Goal: Find specific page/section: Find specific page/section

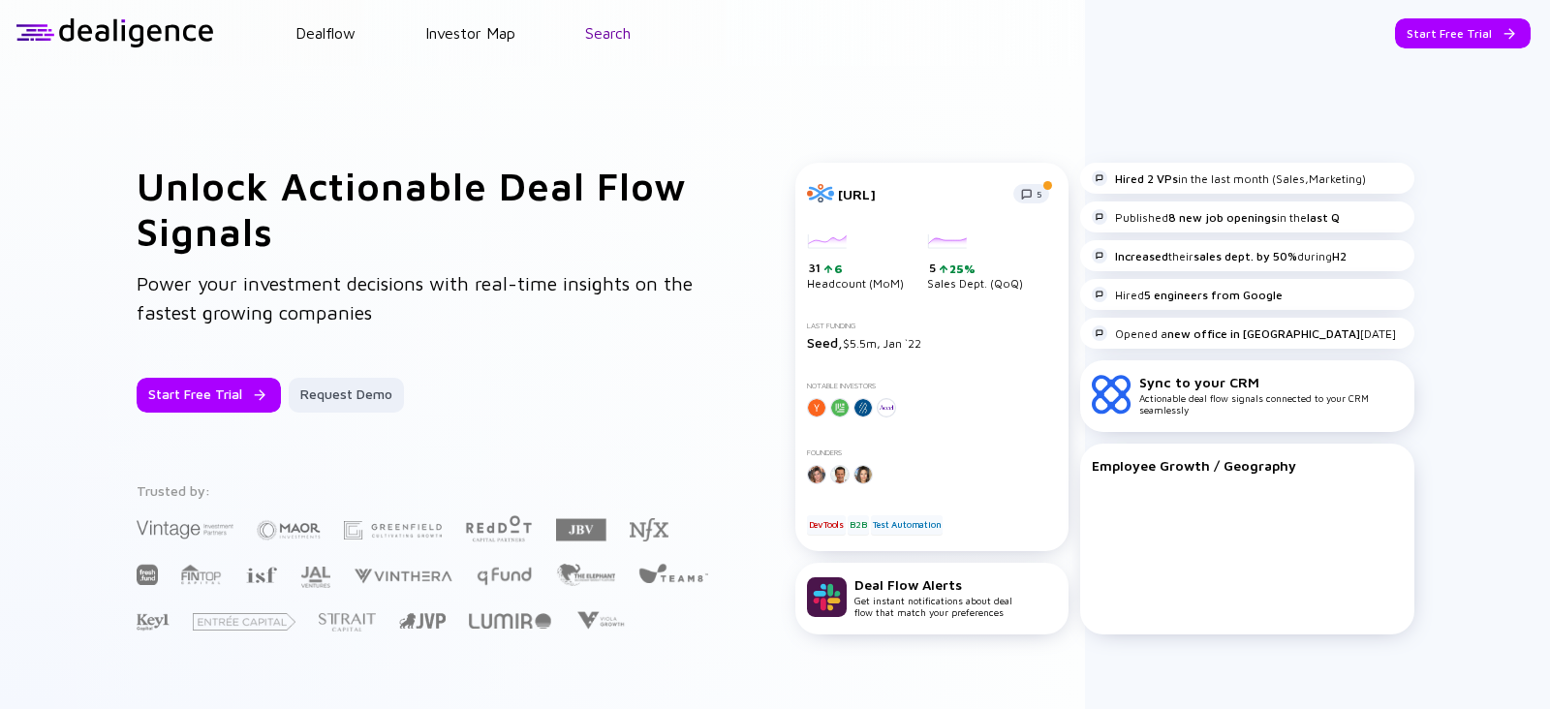
click at [610, 31] on link "Search" at bounding box center [608, 32] width 46 height 17
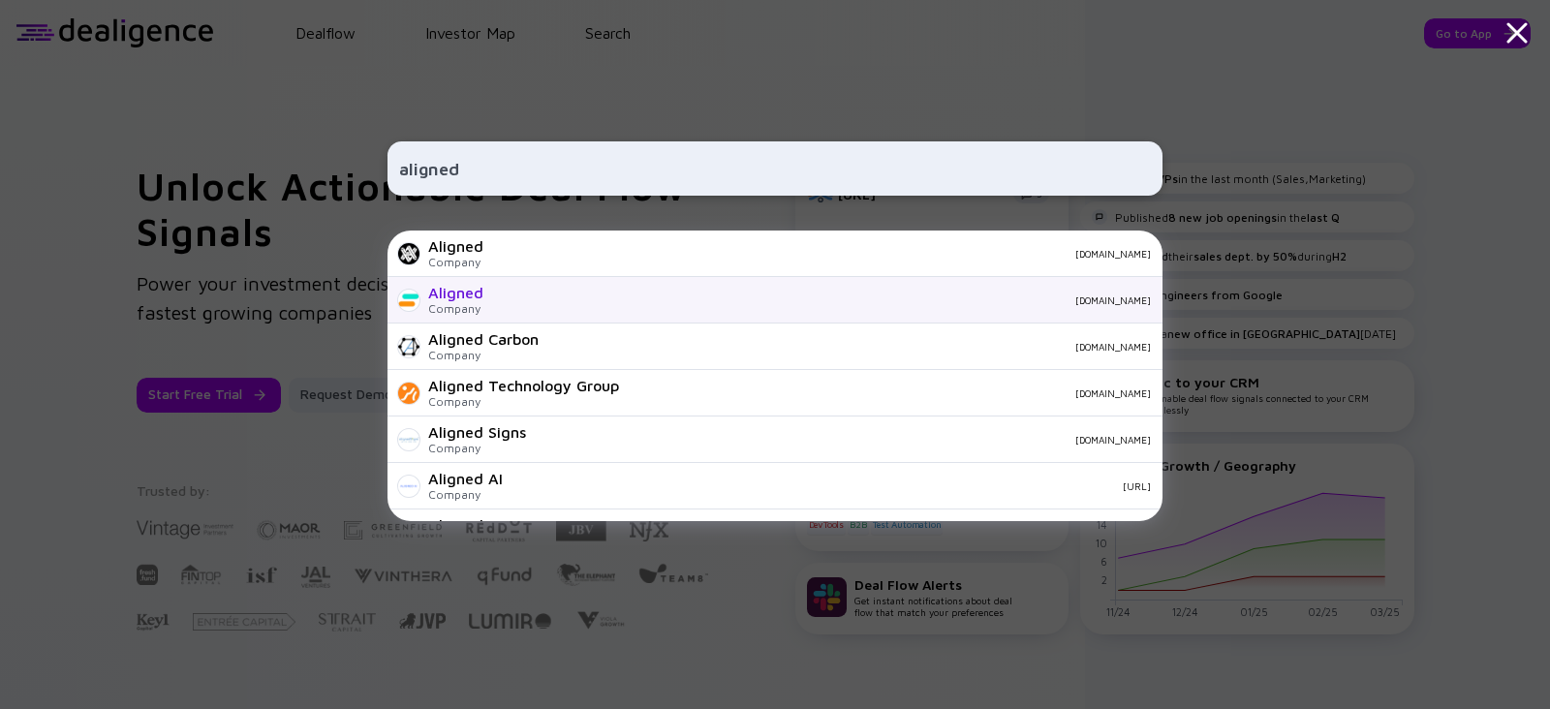
type input "aligned"
click at [471, 317] on div "Aligned Company alignedup.com" at bounding box center [775, 300] width 775 height 47
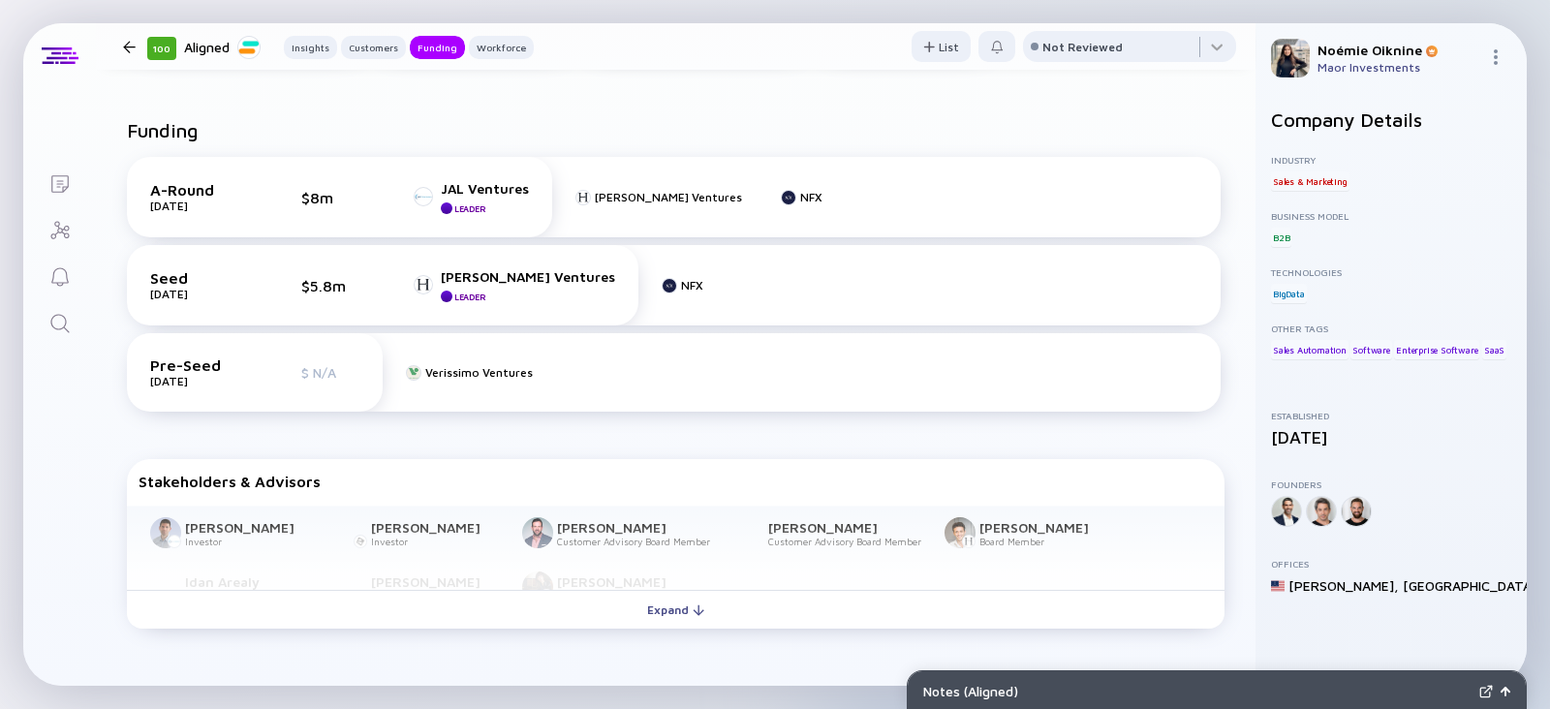
scroll to position [832, 0]
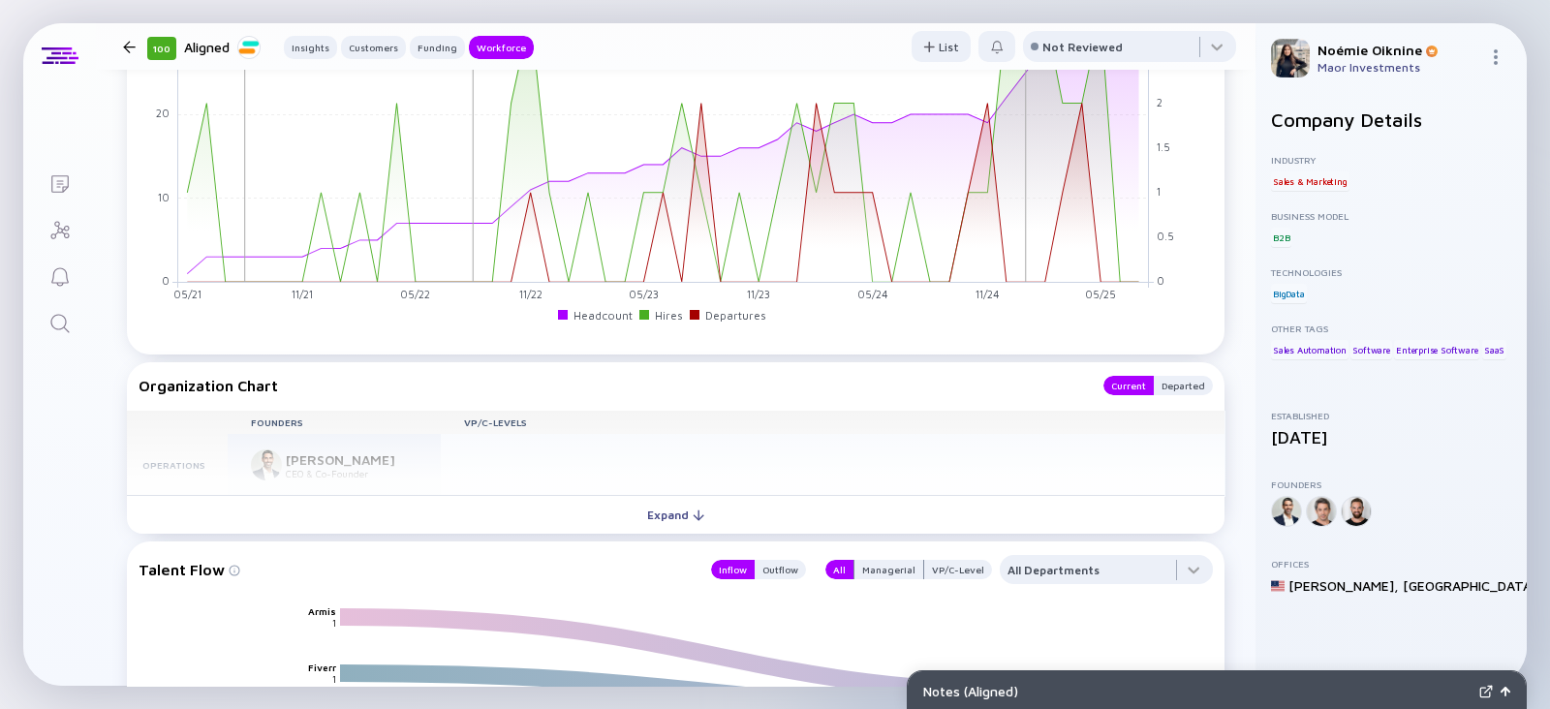
scroll to position [2050, 0]
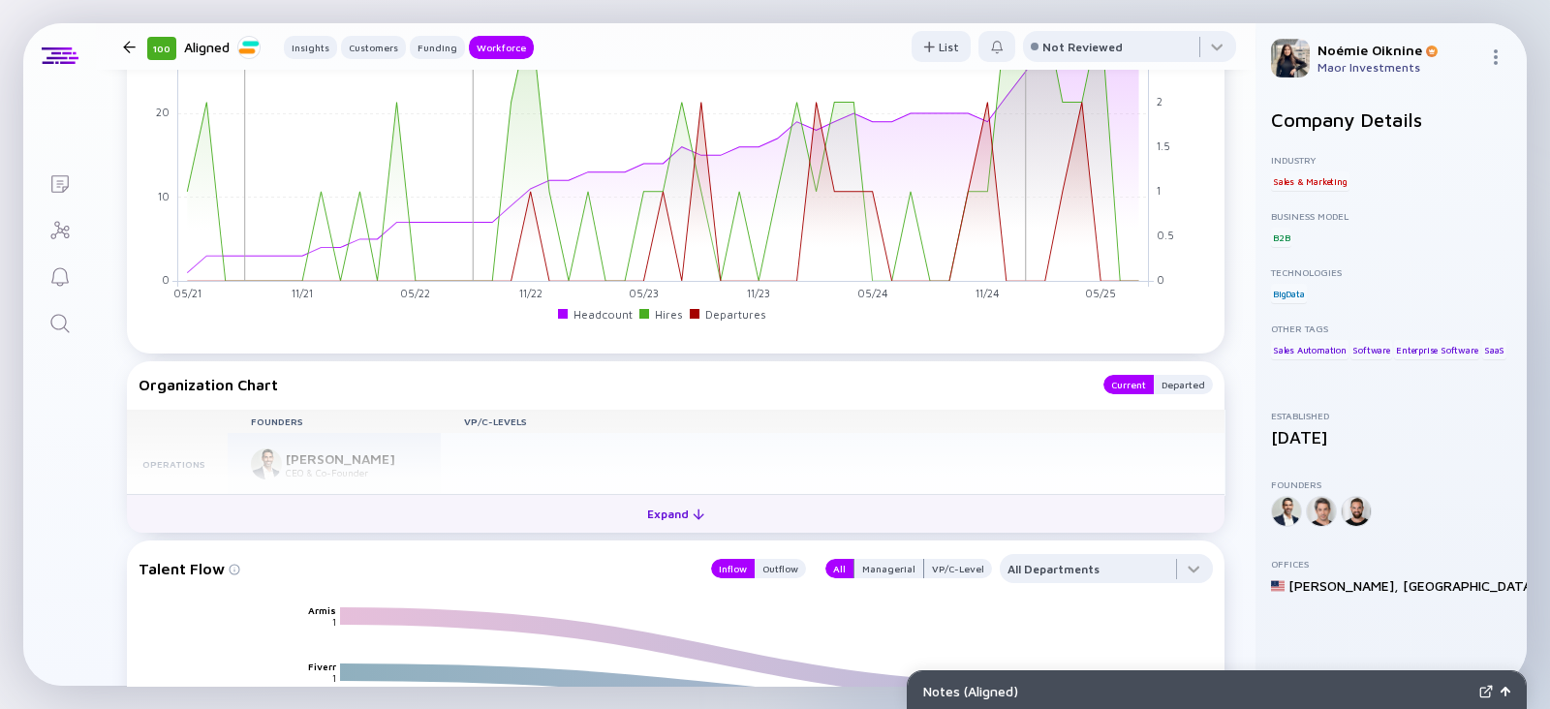
click at [693, 511] on div at bounding box center [699, 515] width 12 height 12
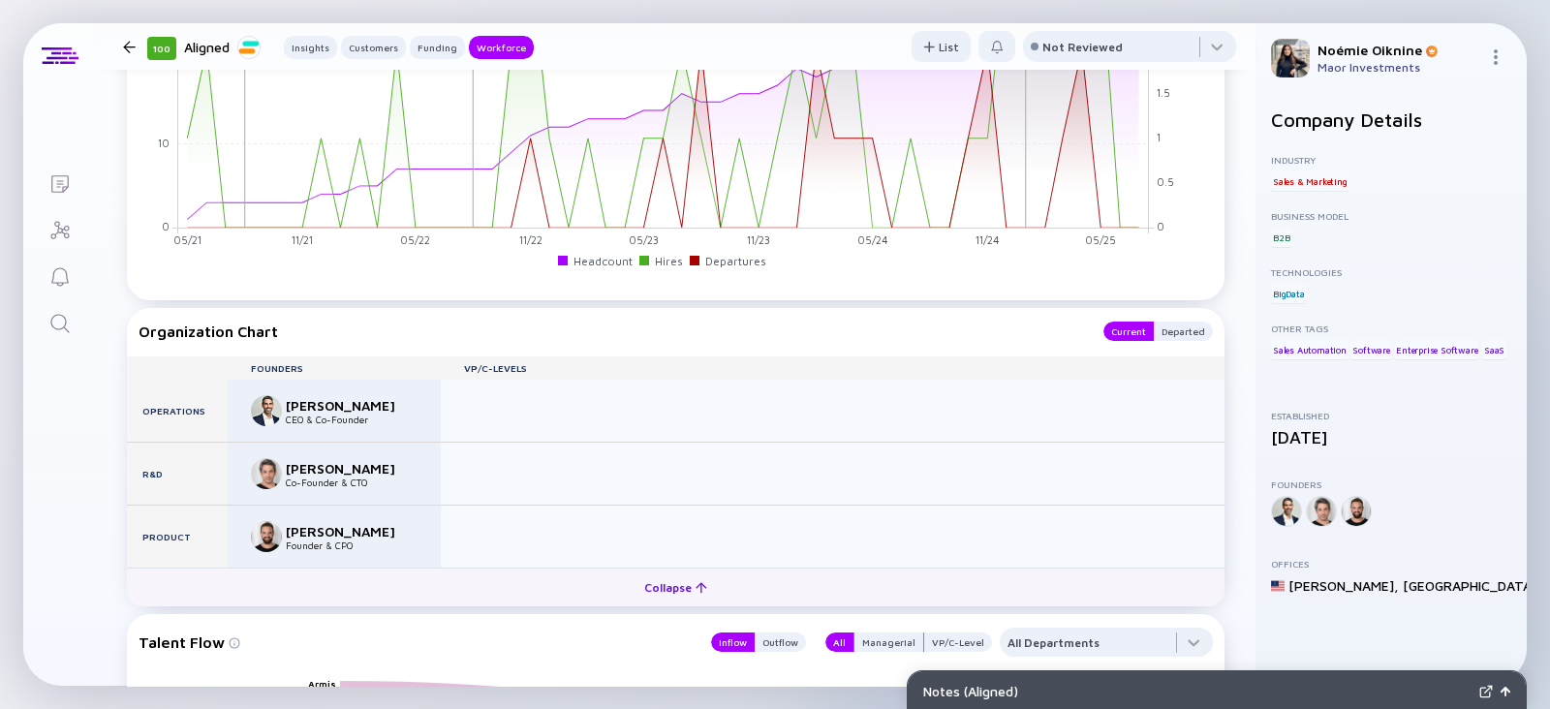
scroll to position [2102, 0]
